Goal: Task Accomplishment & Management: Manage account settings

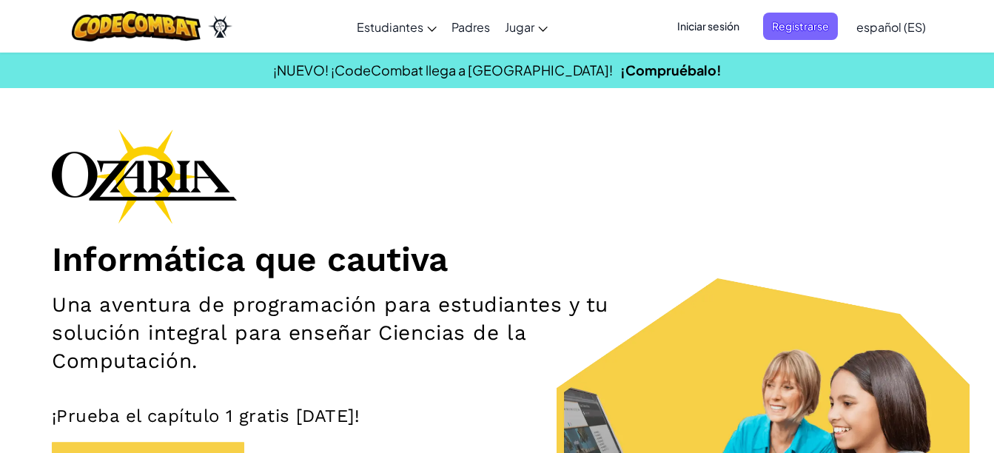
drag, startPoint x: 0, startPoint y: 0, endPoint x: 740, endPoint y: 27, distance: 741.0
click at [740, 27] on span "Iniciar sesión" at bounding box center [709, 26] width 80 height 27
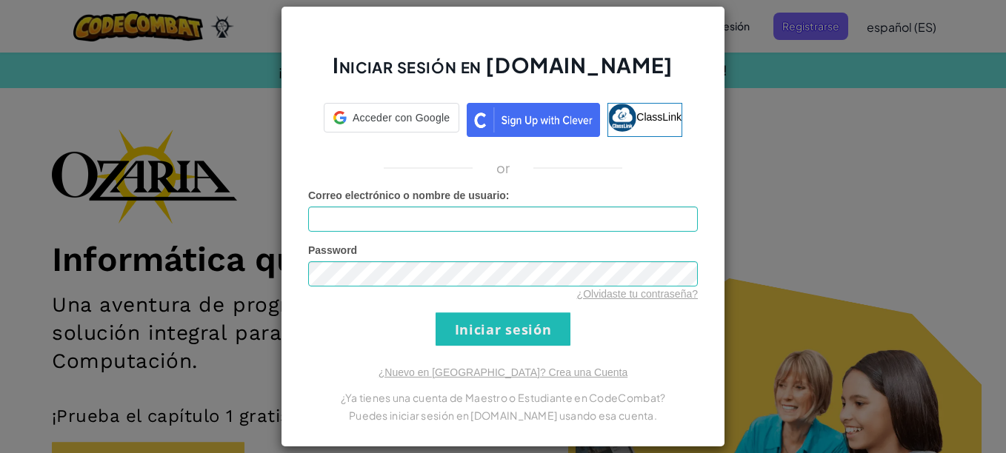
click at [735, 177] on div "Iniciar sesión en [DOMAIN_NAME] Acceder con Google Acceder con Google. Se abre …" at bounding box center [503, 226] width 1006 height 453
type input "VickyCatarina"
click at [735, 177] on div "Iniciar sesión en [DOMAIN_NAME] Acceder con Google Acceder con Google. Se abre …" at bounding box center [503, 226] width 1006 height 453
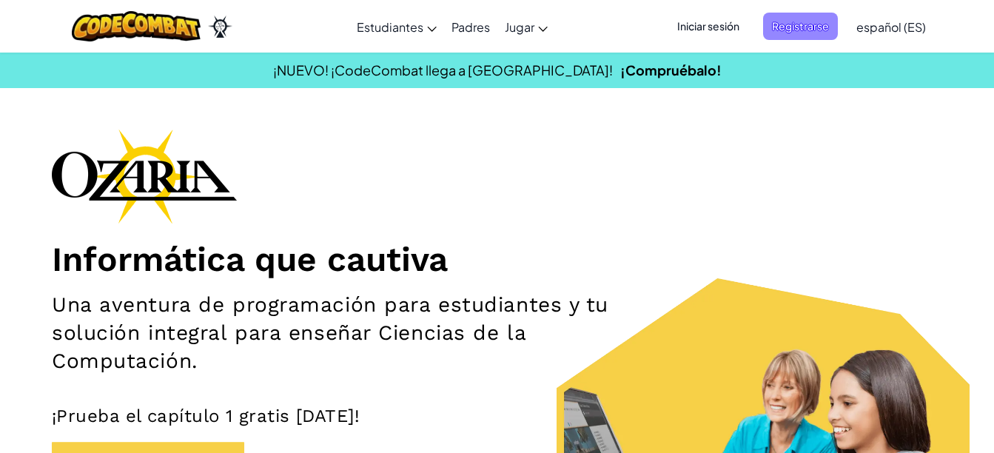
click at [812, 29] on span "Registrarse" at bounding box center [800, 26] width 75 height 27
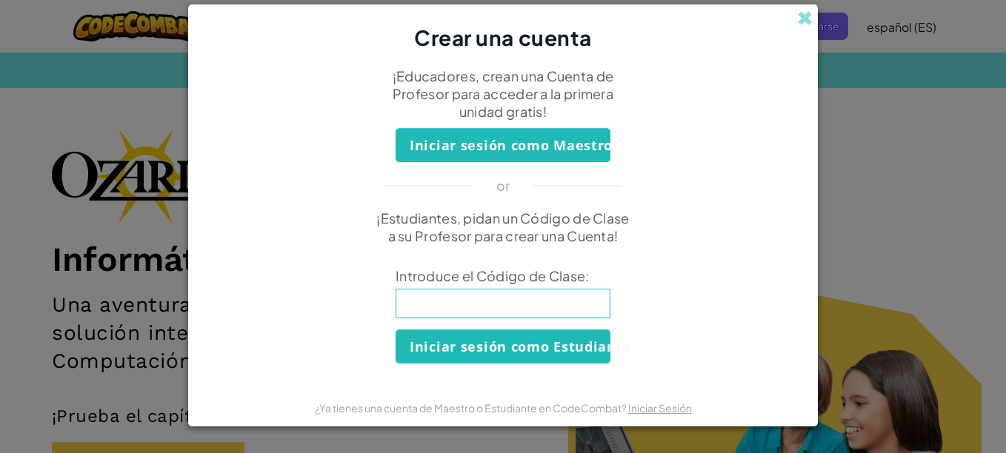
click at [532, 303] on input at bounding box center [502, 304] width 215 height 30
type input "m"
type input "Music"
click at [808, 13] on span at bounding box center [805, 18] width 16 height 16
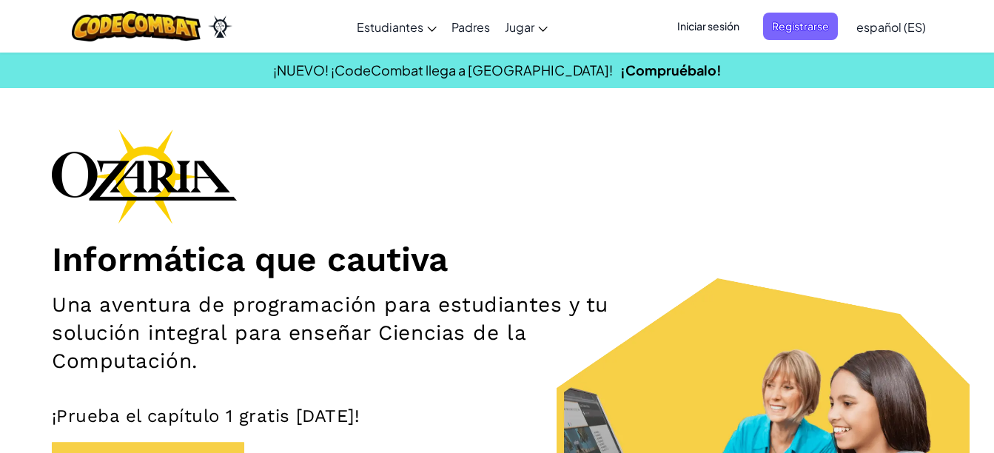
click at [695, 37] on span "Iniciar sesión" at bounding box center [709, 26] width 80 height 27
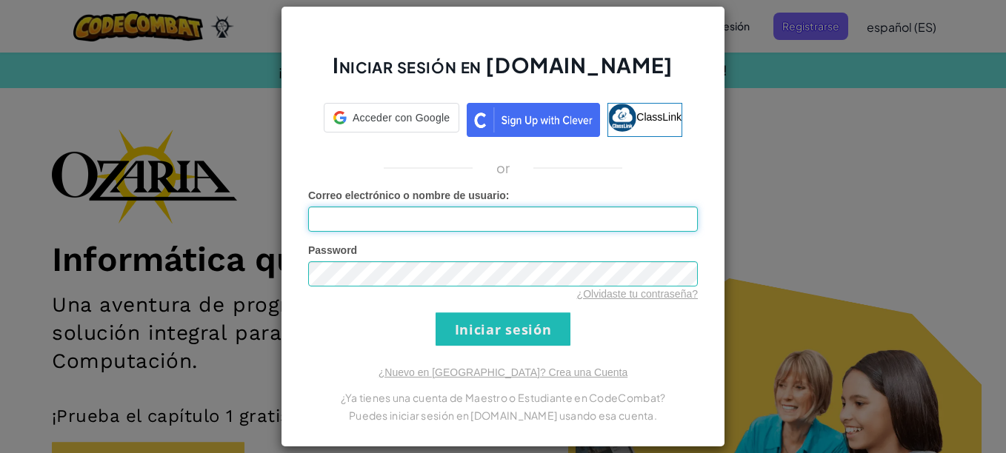
type input "VickyCatarina"
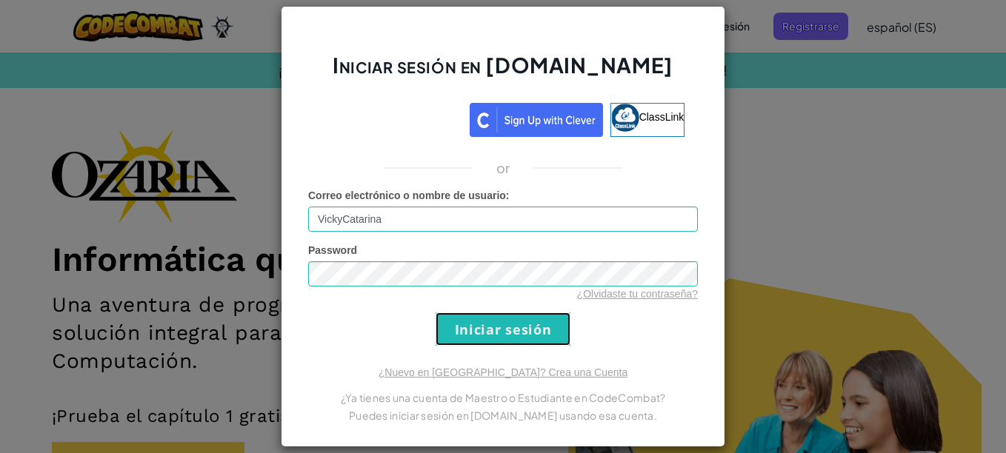
click at [464, 339] on input "Iniciar sesión" at bounding box center [502, 328] width 135 height 33
